Goal: Task Accomplishment & Management: Complete application form

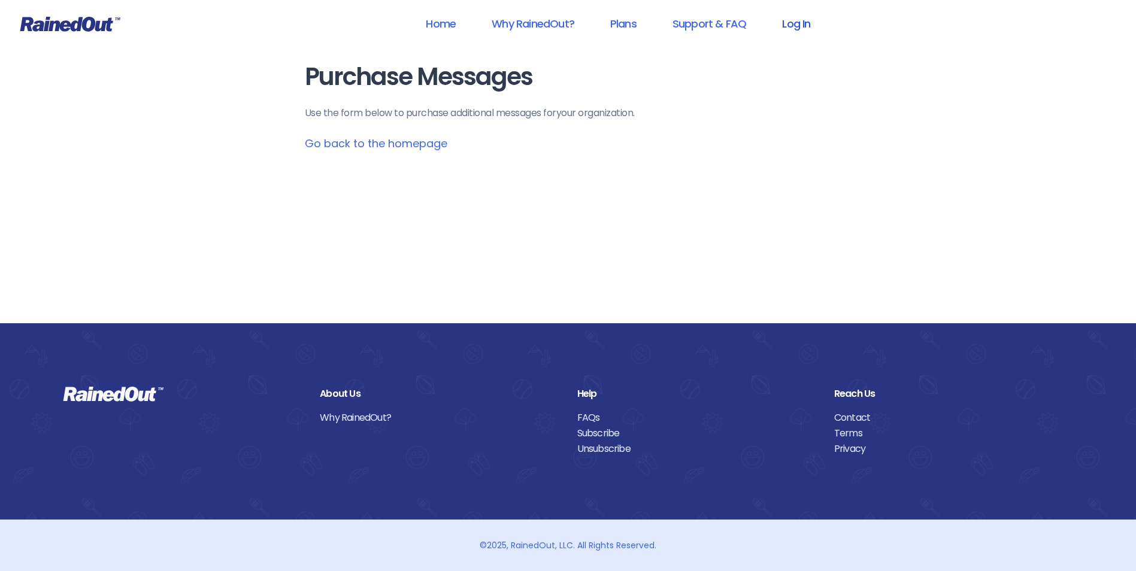
click at [814, 24] on link "Log In" at bounding box center [795, 23] width 59 height 27
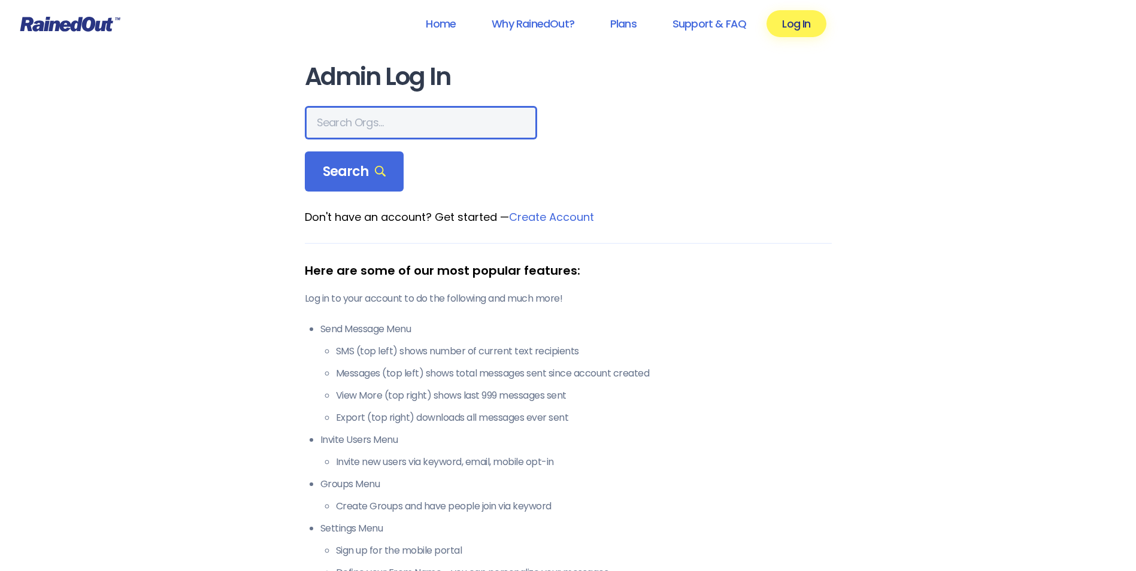
click at [412, 122] on input "text" at bounding box center [421, 123] width 232 height 34
type input "city of poway"
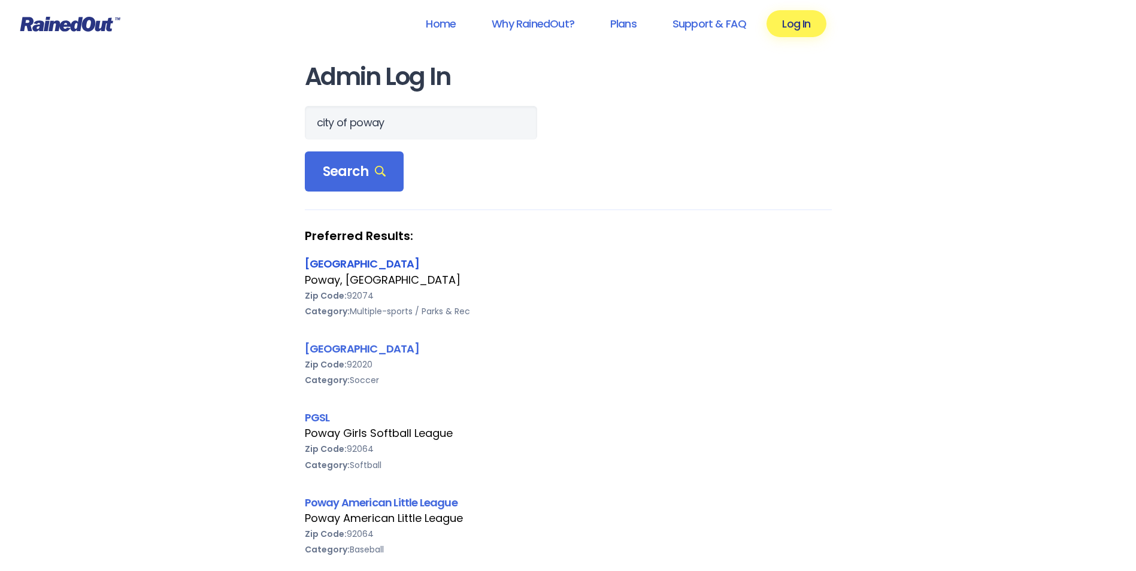
click at [333, 261] on link "[GEOGRAPHIC_DATA]" at bounding box center [362, 263] width 114 height 15
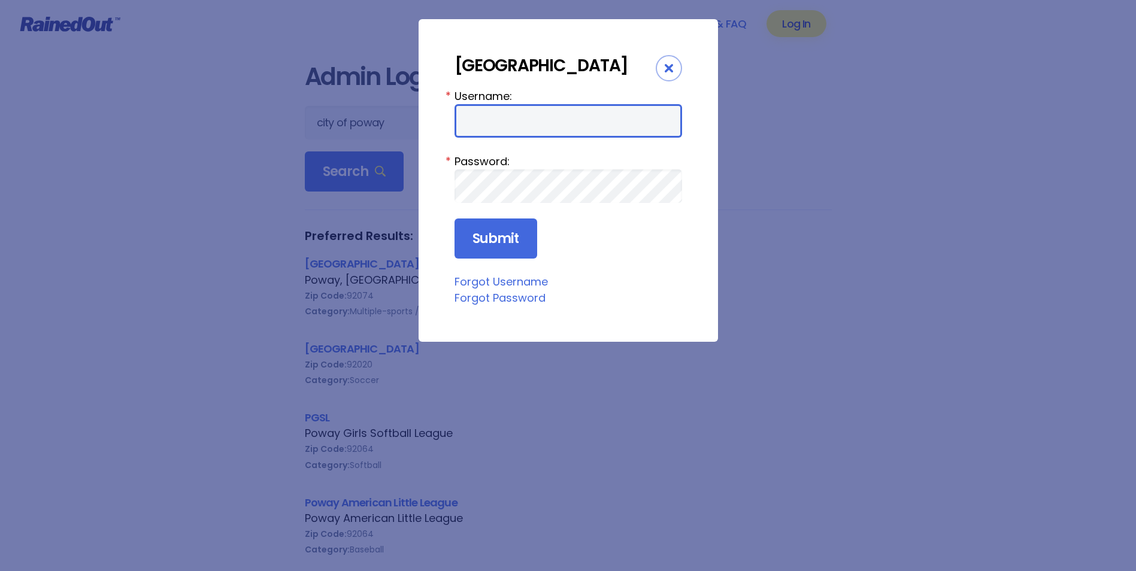
click at [525, 111] on input "Username:" at bounding box center [567, 121] width 227 height 34
type input "cpark"
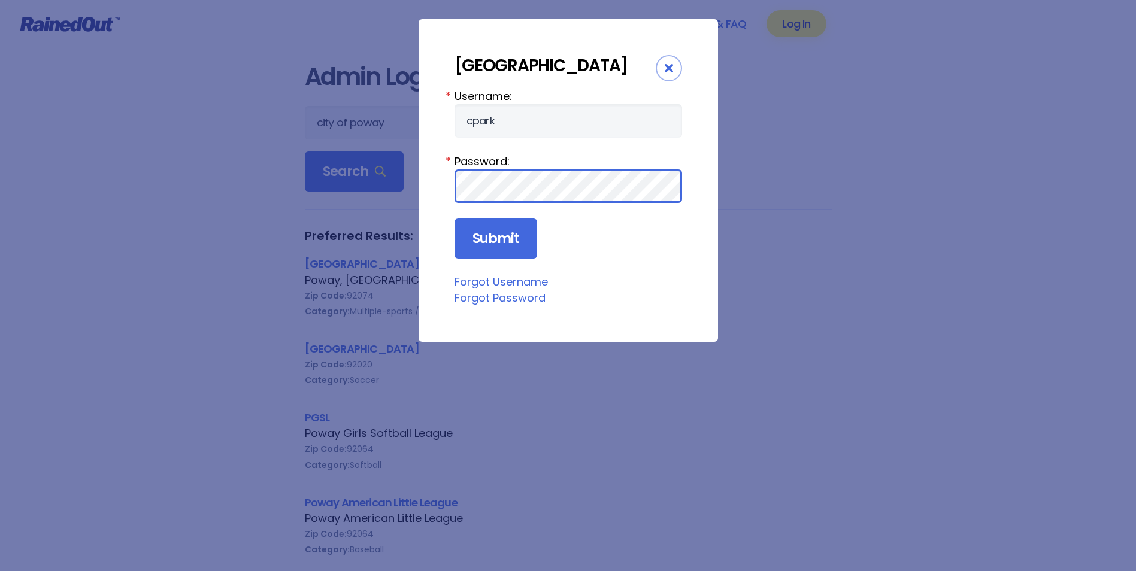
click at [454, 218] on input "Submit" at bounding box center [495, 238] width 83 height 41
